Goal: Check status

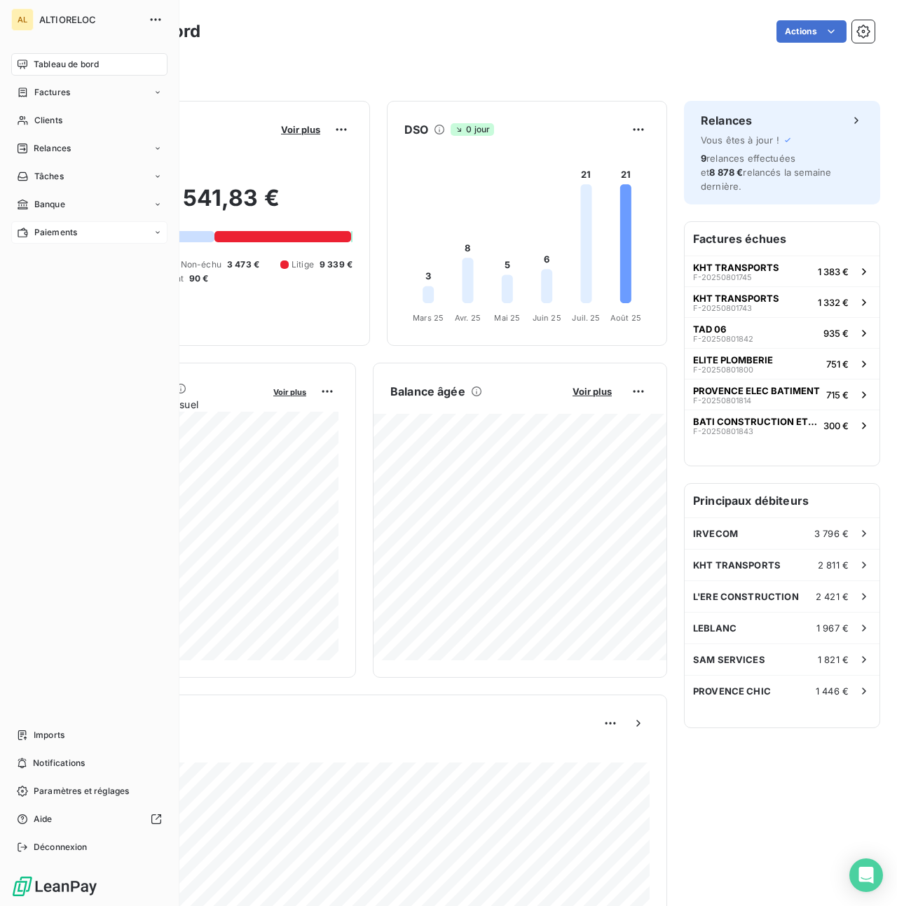
click at [33, 235] on div "Paiements" at bounding box center [47, 232] width 60 height 13
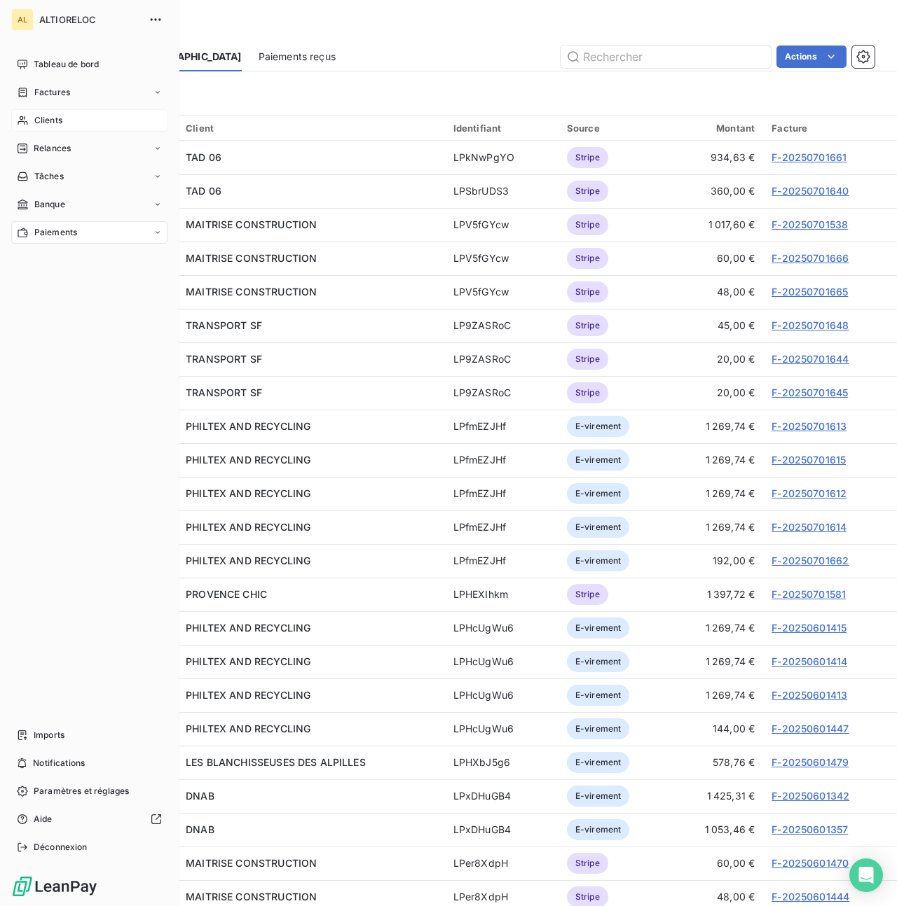
click at [66, 124] on div "Clients" at bounding box center [89, 120] width 156 height 22
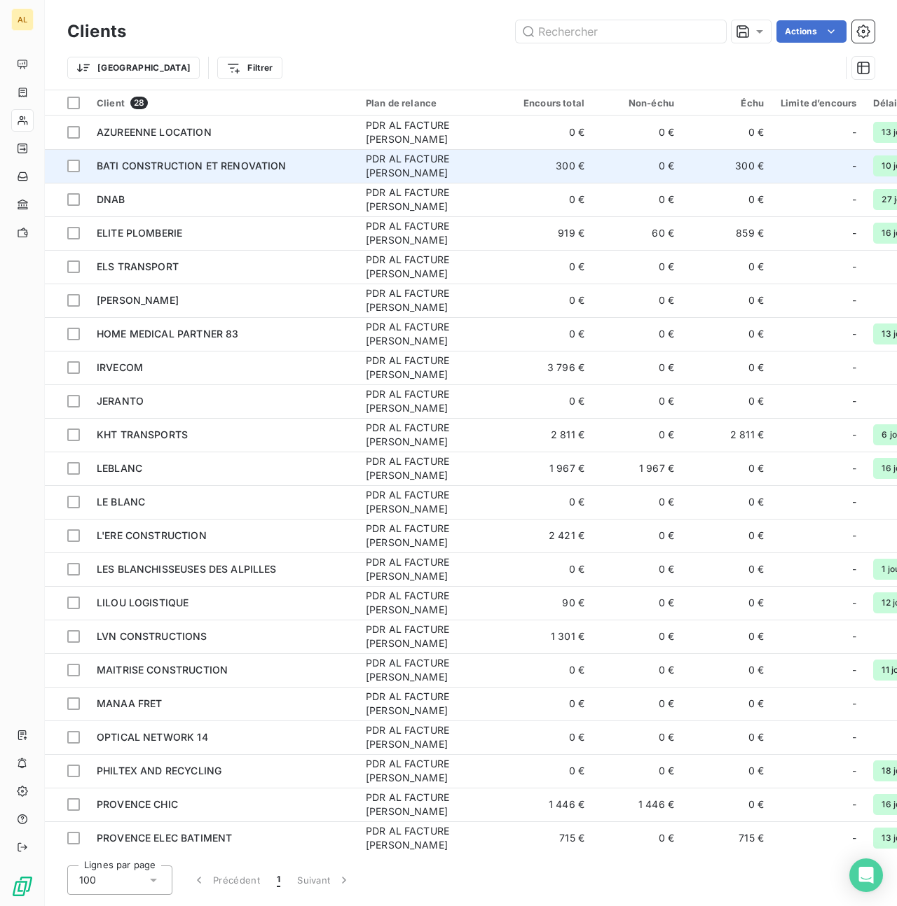
click at [125, 169] on span "BATI CONSTRUCTION ET RENOVATION" at bounding box center [192, 166] width 190 height 12
